Goal: Task Accomplishment & Management: Use online tool/utility

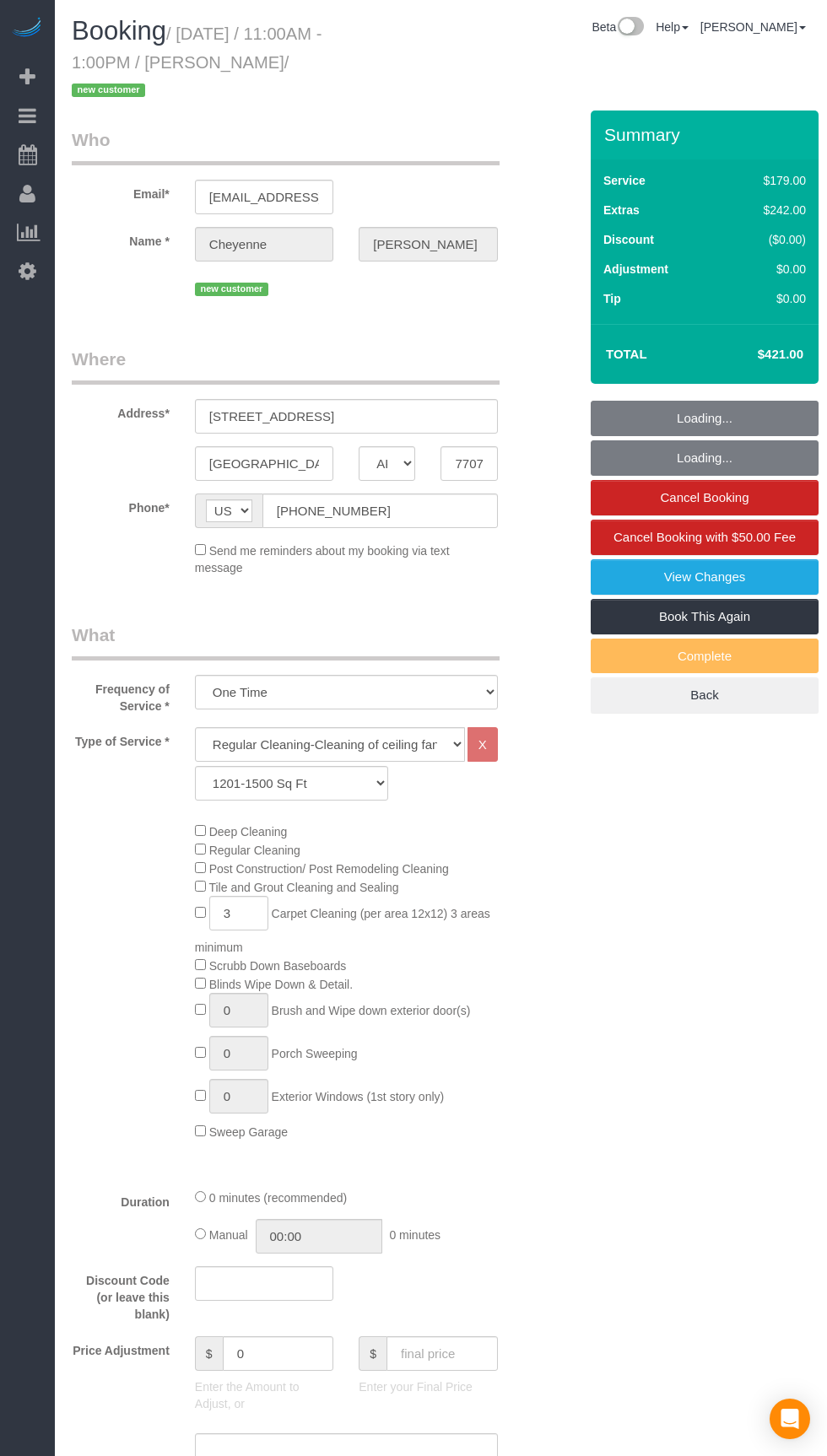
select select "[GEOGRAPHIC_DATA]"
select select "3"
select select "object:1166"
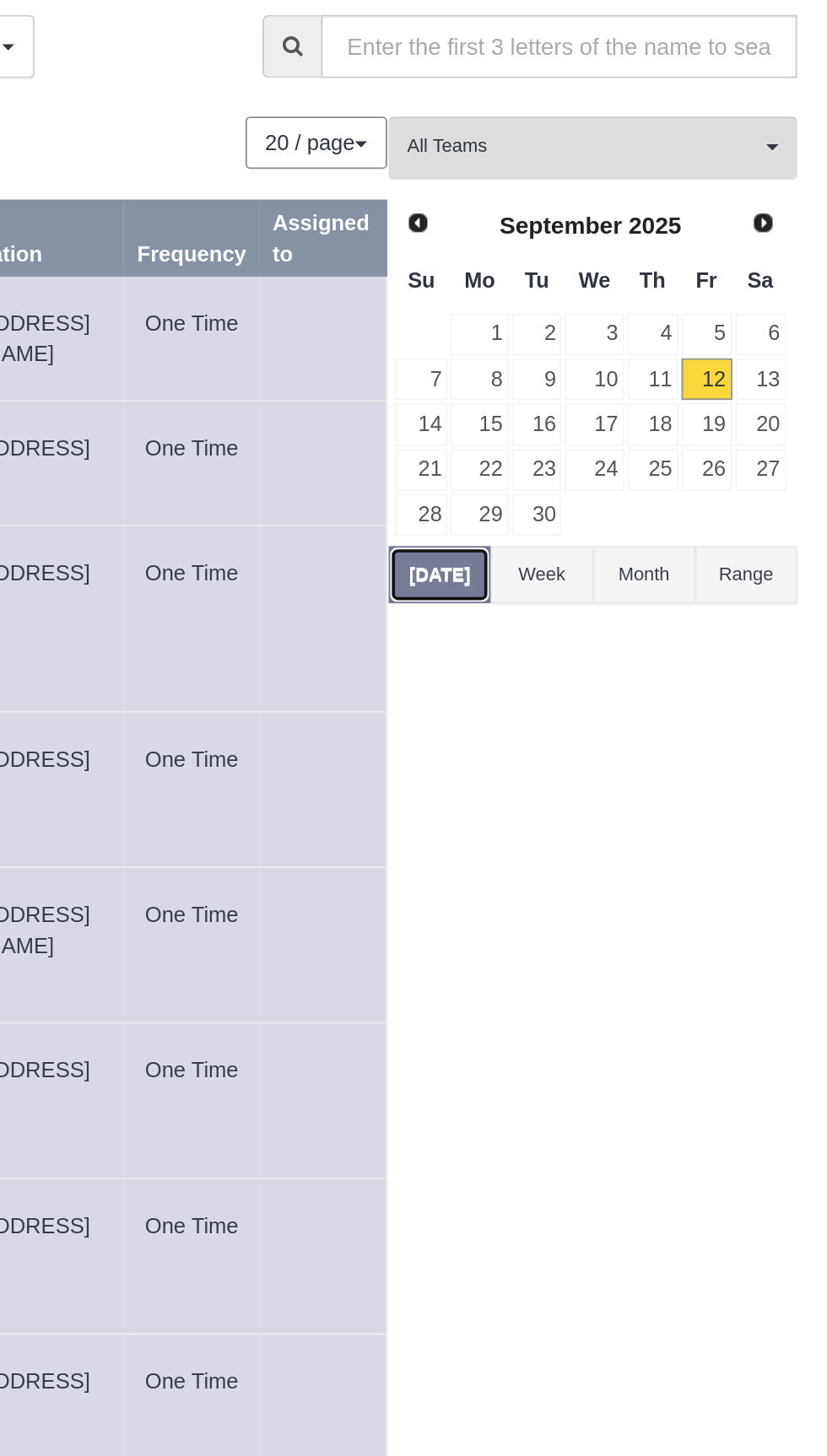
click at [618, 362] on button "[DATE]" at bounding box center [614, 360] width 56 height 32
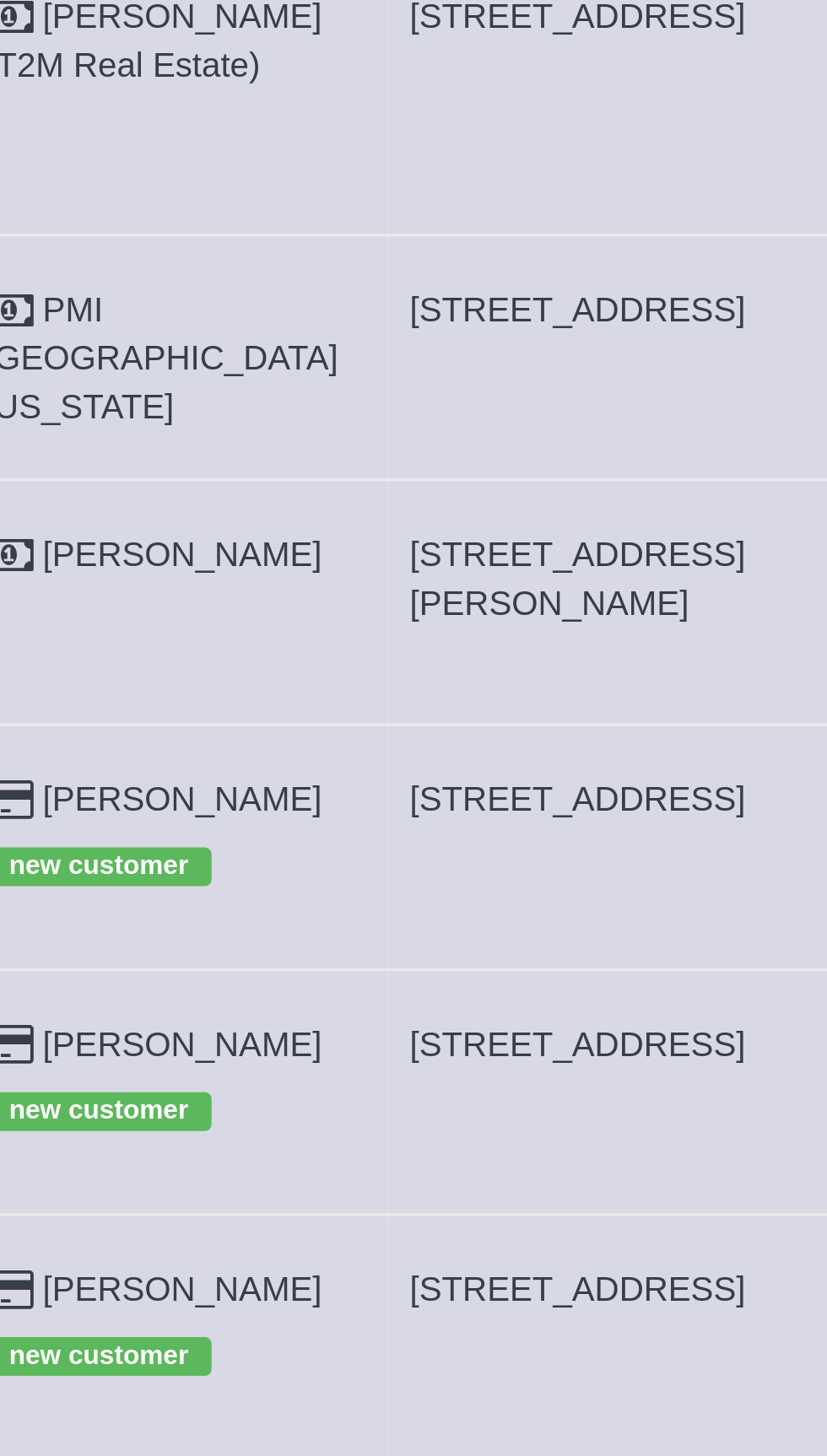
copy span "[STREET_ADDRESS]"
